Goal: Complete application form: Complete application form

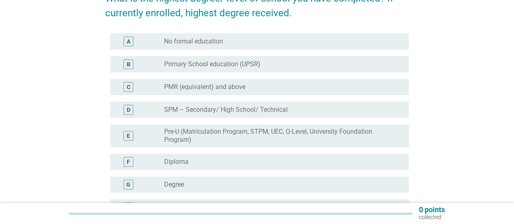
scroll to position [162, 0]
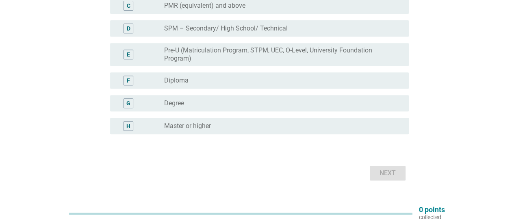
click at [236, 100] on div "radio_button_unchecked Degree" at bounding box center [280, 103] width 232 height 8
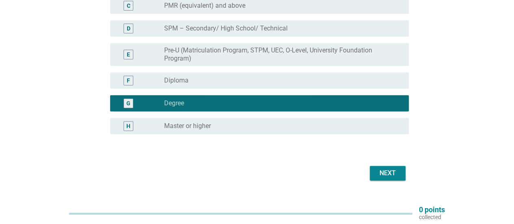
click at [383, 174] on div "Next" at bounding box center [387, 173] width 23 height 10
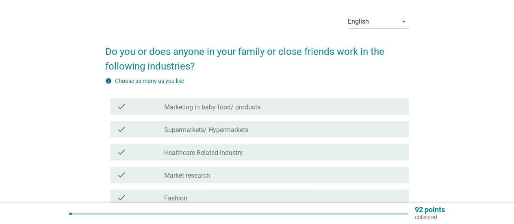
scroll to position [41, 0]
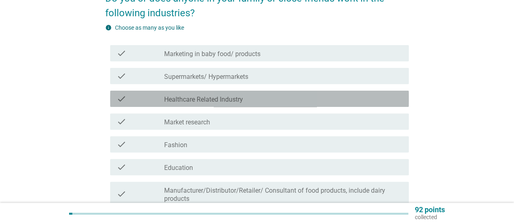
click at [288, 100] on div "check_box_outline_blank Healthcare Related Industry" at bounding box center [283, 99] width 238 height 10
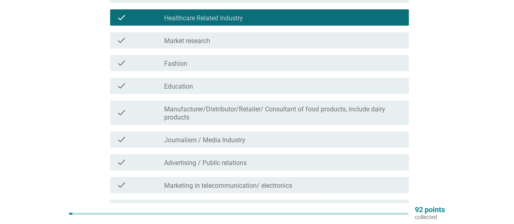
scroll to position [122, 0]
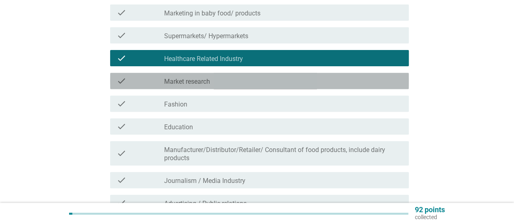
click at [293, 79] on div "check_box_outline_blank Market research" at bounding box center [283, 81] width 238 height 10
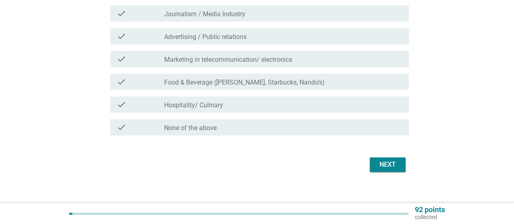
scroll to position [297, 0]
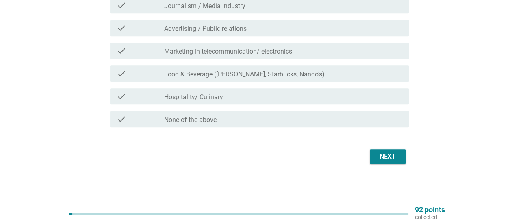
click at [395, 158] on div "Next" at bounding box center [387, 157] width 23 height 10
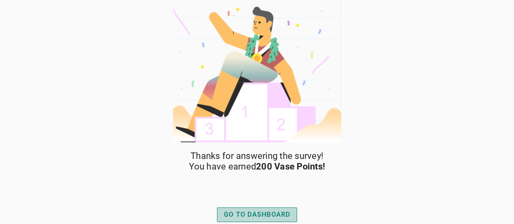
click at [283, 214] on div "GO TO DASHBOARD" at bounding box center [257, 215] width 67 height 10
